Goal: Information Seeking & Learning: Learn about a topic

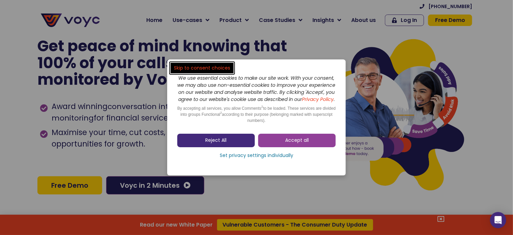
click at [240, 141] on link "Reject All" at bounding box center [216, 139] width 78 height 13
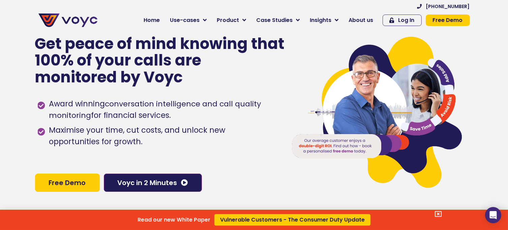
click at [357, 19] on div "Read our new White Paper Vulnerable Customers - The Consumer Duty Update" at bounding box center [254, 115] width 508 height 230
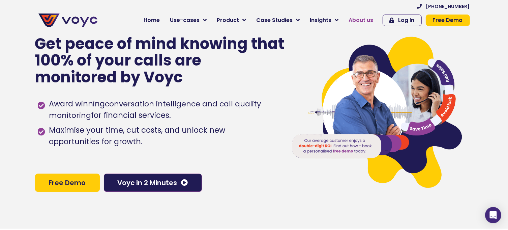
click at [368, 22] on span "About us" at bounding box center [361, 20] width 25 height 8
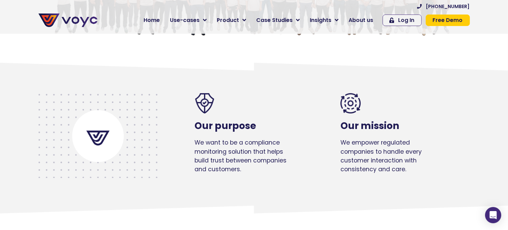
scroll to position [270, 0]
